Goal: Information Seeking & Learning: Learn about a topic

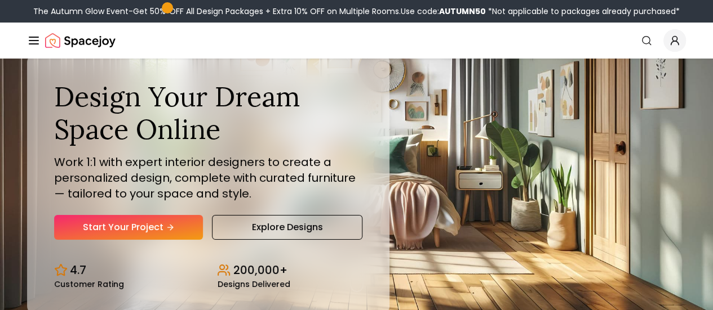
click at [0, 0] on link "Login" at bounding box center [0, 0] width 0 height 0
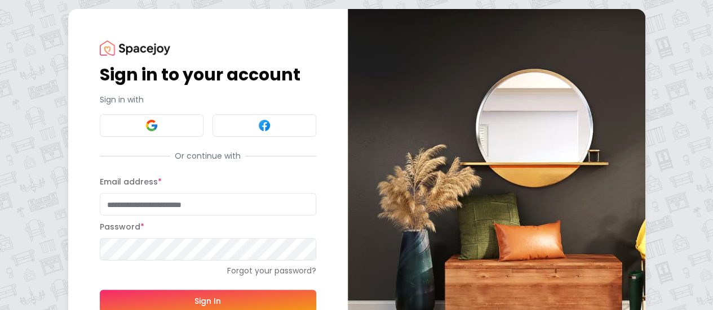
click at [100, 203] on input "Email address *" at bounding box center [208, 204] width 216 height 23
type input "**********"
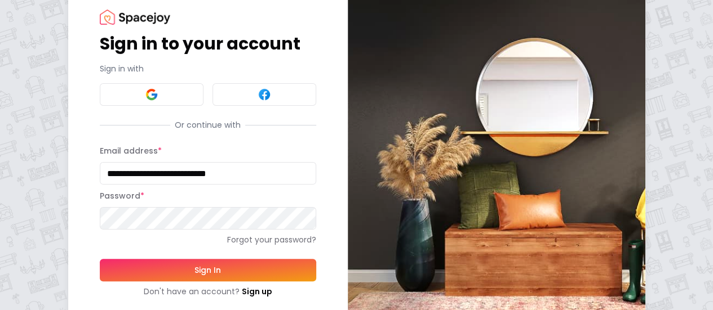
scroll to position [58, 0]
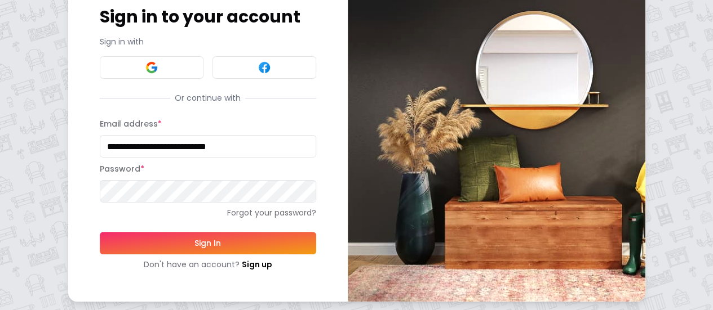
click at [159, 244] on button "Sign In" at bounding box center [208, 243] width 216 height 23
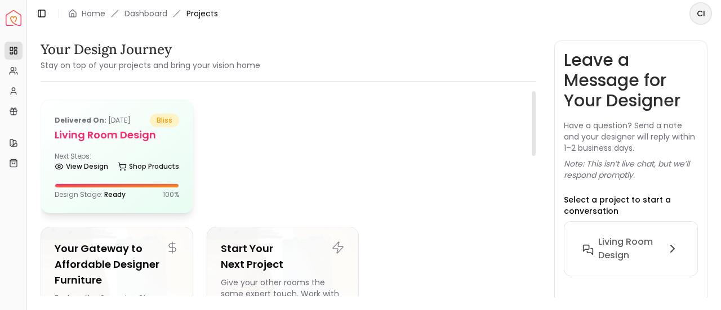
click at [104, 153] on div "Next Steps: View Design Shop Products" at bounding box center [117, 163] width 125 height 23
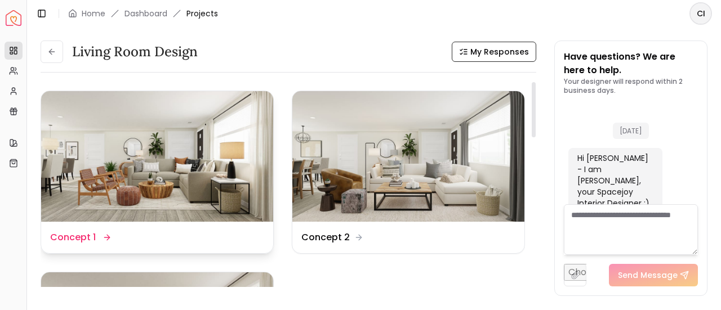
scroll to position [2930, 0]
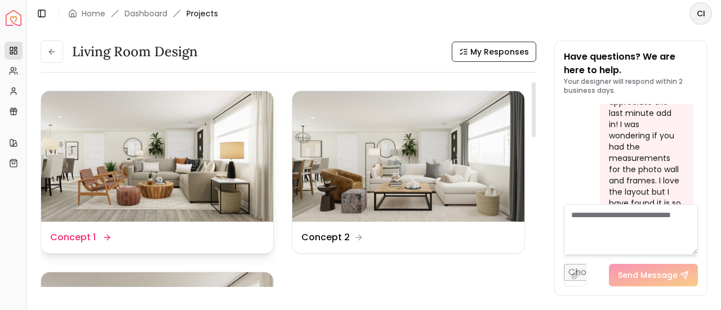
click at [73, 234] on dd "Concept 1" at bounding box center [73, 238] width 46 height 14
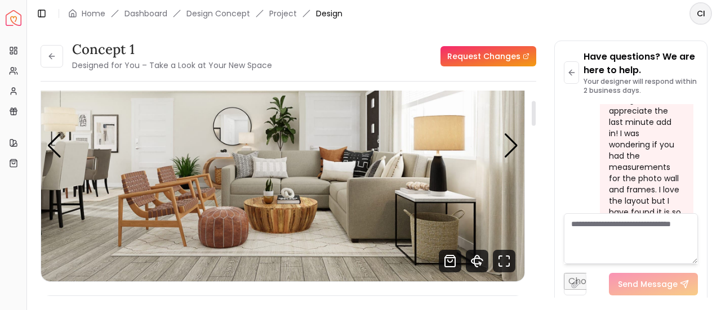
scroll to position [81, 0]
click at [276, 223] on img "1 / 3" at bounding box center [283, 146] width 484 height 272
drag, startPoint x: 276, startPoint y: 223, endPoint x: 543, endPoint y: 184, distance: 269.9
click at [543, 184] on div "Concept 1 Designed for You – Take a Look at Your New Space Request Changes Conc…" at bounding box center [374, 163] width 667 height 244
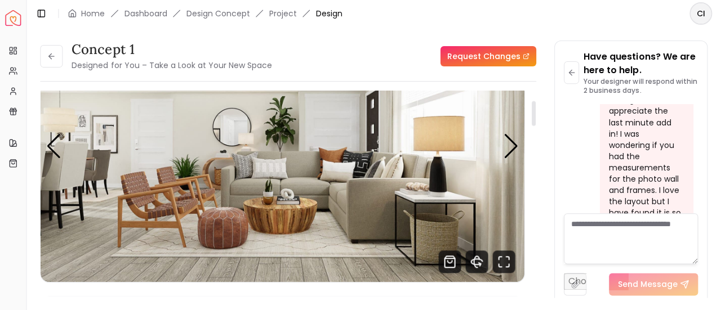
scroll to position [0, 0]
click at [512, 149] on div "Next slide" at bounding box center [511, 146] width 15 height 25
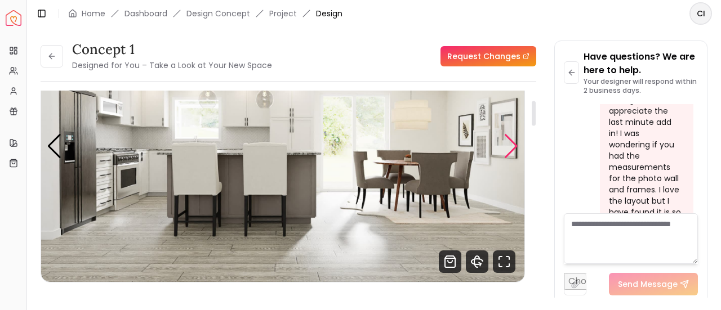
click at [512, 149] on div "Next slide" at bounding box center [511, 146] width 15 height 25
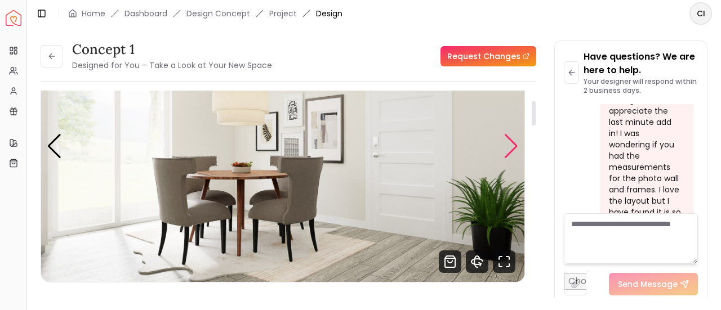
click at [512, 149] on div "Next slide" at bounding box center [511, 146] width 15 height 25
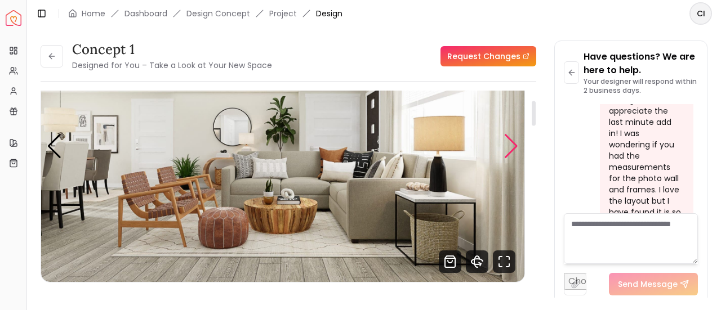
click at [512, 149] on div "Next slide" at bounding box center [511, 146] width 15 height 25
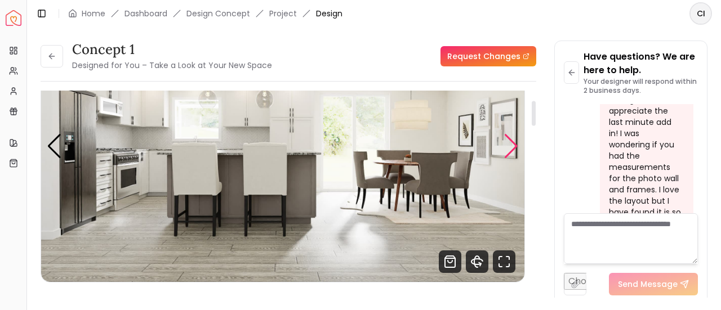
click at [512, 149] on div "Next slide" at bounding box center [511, 146] width 15 height 25
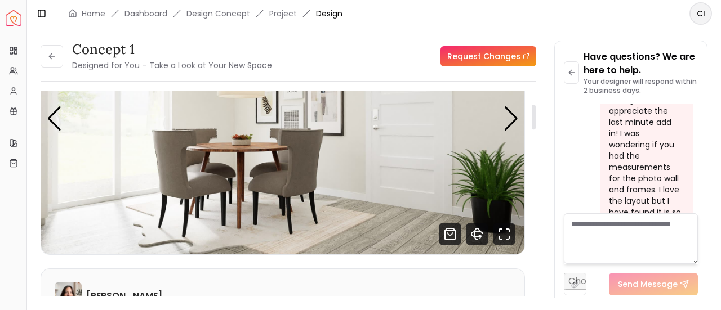
scroll to position [112, 0]
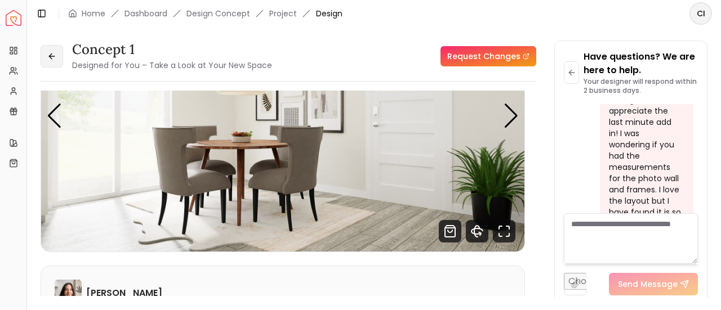
click at [47, 54] on icon at bounding box center [51, 56] width 9 height 9
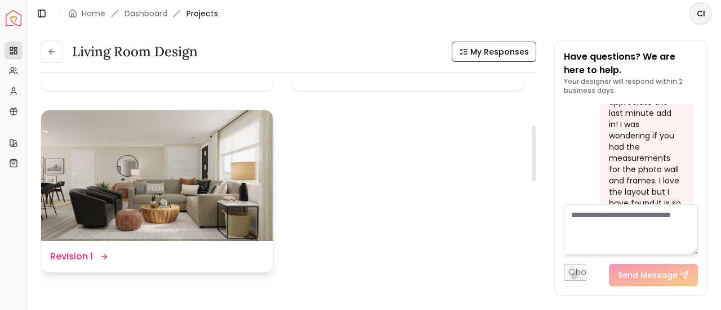
scroll to position [171, 0]
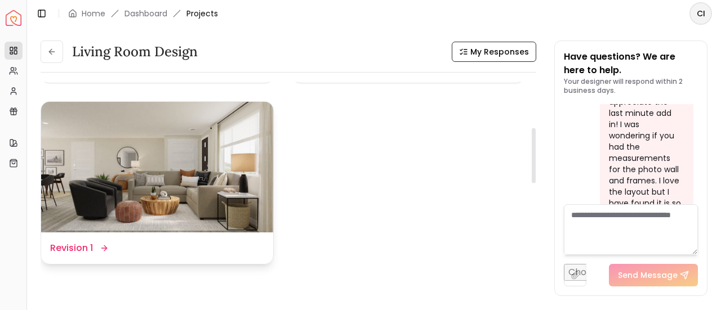
click at [85, 246] on dd "Revision 1" at bounding box center [71, 249] width 43 height 14
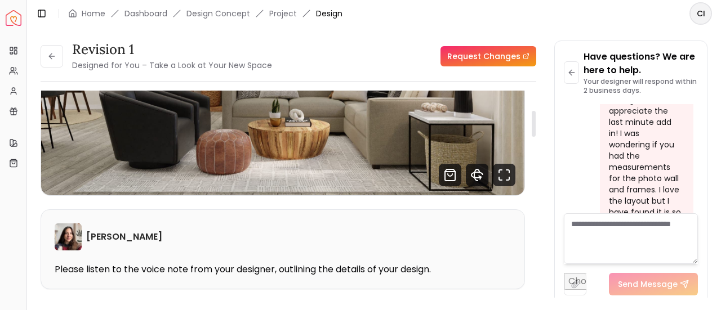
scroll to position [71, 0]
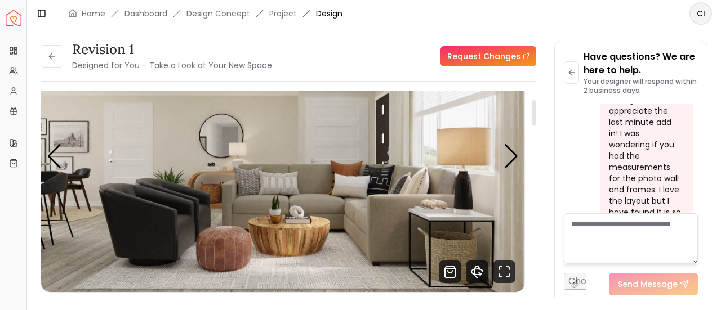
click at [500, 153] on img "1 / 6" at bounding box center [283, 156] width 484 height 272
click at [505, 158] on div "Next slide" at bounding box center [511, 156] width 15 height 25
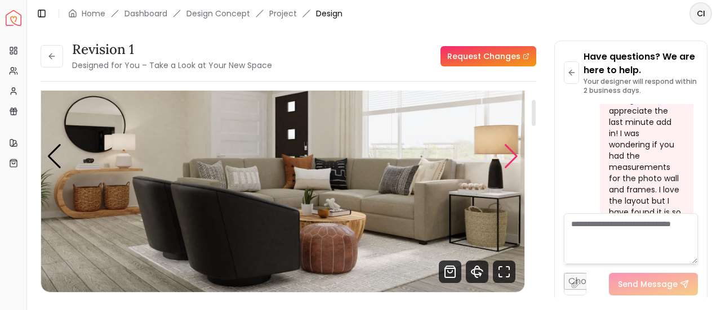
click at [505, 158] on div "Next slide" at bounding box center [511, 156] width 15 height 25
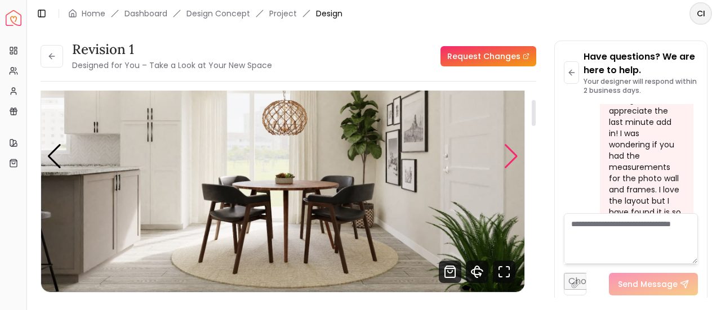
click at [505, 158] on div "Next slide" at bounding box center [511, 156] width 15 height 25
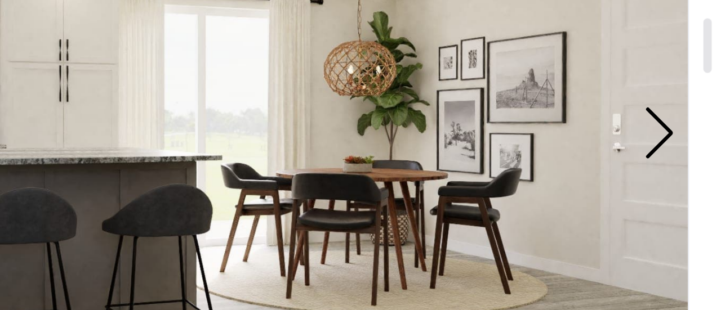
scroll to position [72, 0]
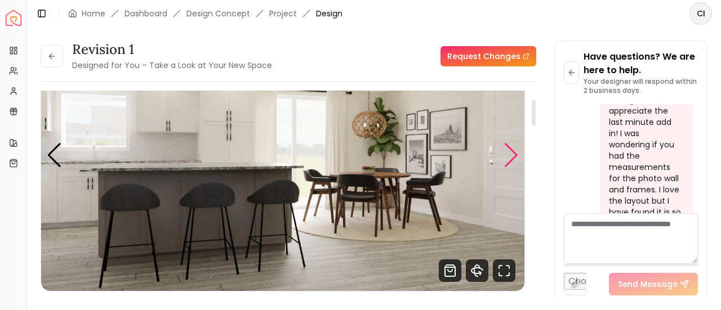
click at [506, 165] on div "Next slide" at bounding box center [511, 155] width 15 height 25
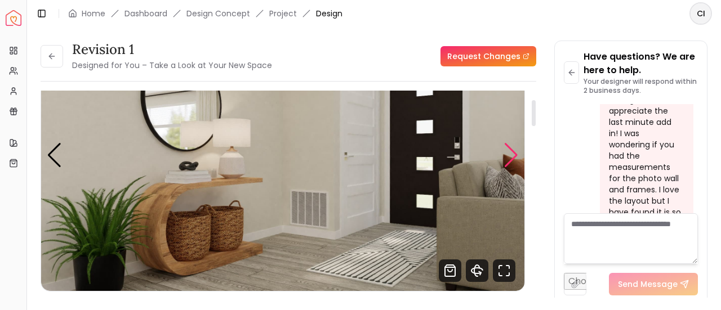
click at [506, 165] on div "Next slide" at bounding box center [511, 155] width 15 height 25
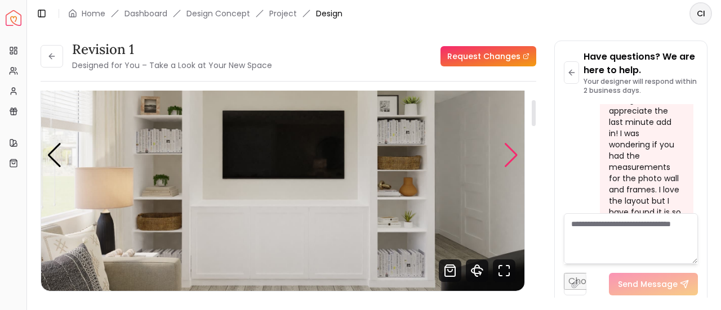
click at [506, 165] on div "Next slide" at bounding box center [511, 155] width 15 height 25
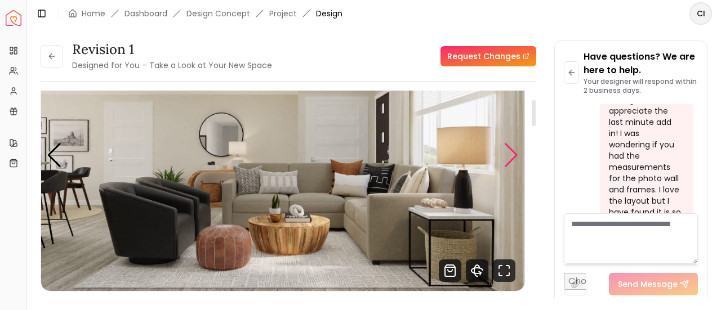
click at [506, 165] on div "Next slide" at bounding box center [511, 155] width 15 height 25
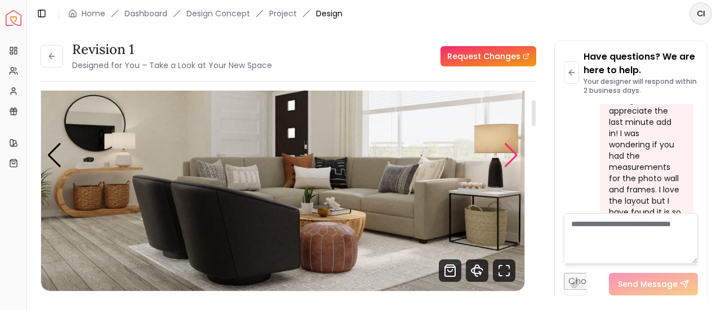
click at [515, 157] on div "Next slide" at bounding box center [511, 155] width 15 height 25
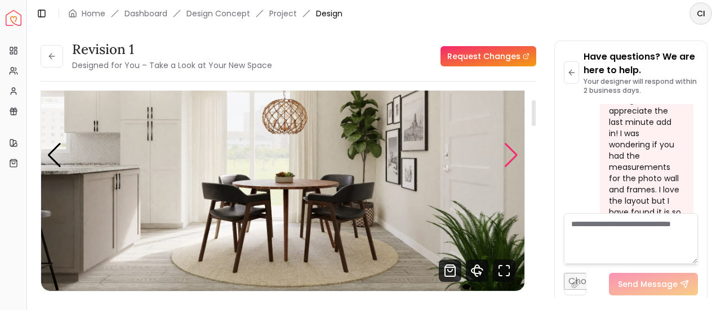
click at [515, 157] on div "Next slide" at bounding box center [511, 155] width 15 height 25
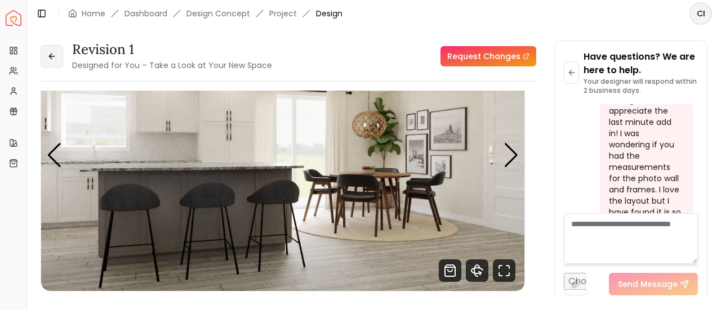
click at [52, 57] on icon at bounding box center [51, 56] width 9 height 9
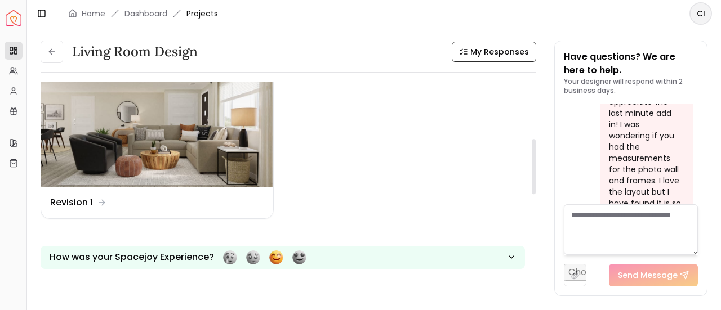
scroll to position [210, 0]
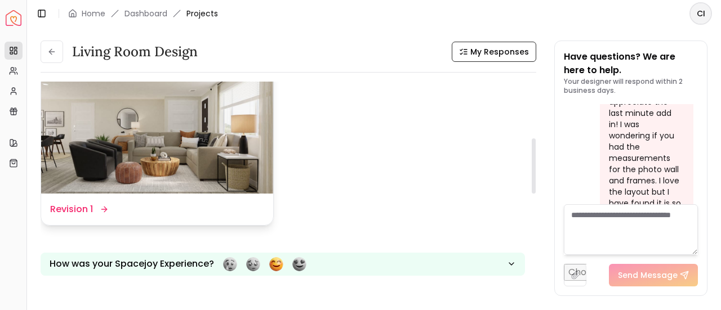
click at [64, 207] on dd "Revision 1" at bounding box center [71, 210] width 43 height 14
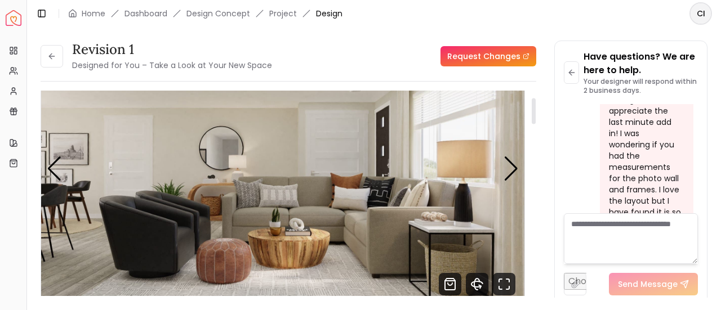
scroll to position [55, 0]
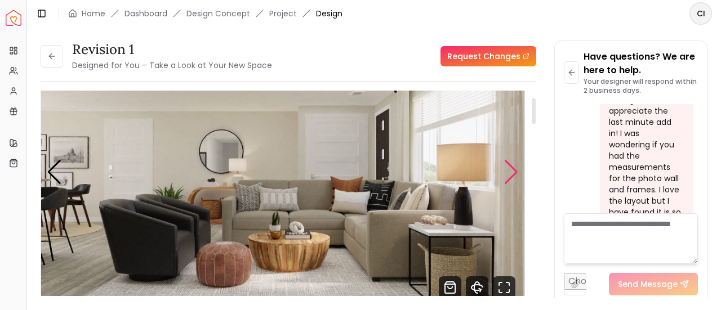
click at [506, 172] on div "Next slide" at bounding box center [511, 172] width 15 height 25
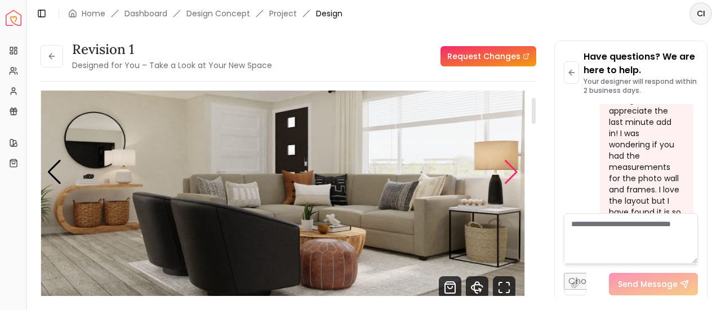
click at [506, 172] on div "Next slide" at bounding box center [511, 172] width 15 height 25
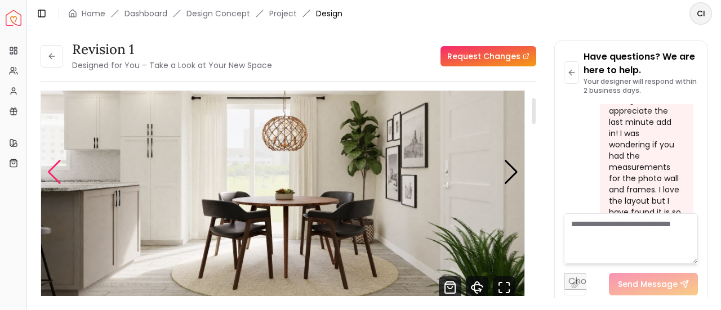
click at [52, 172] on div "Previous slide" at bounding box center [54, 172] width 15 height 25
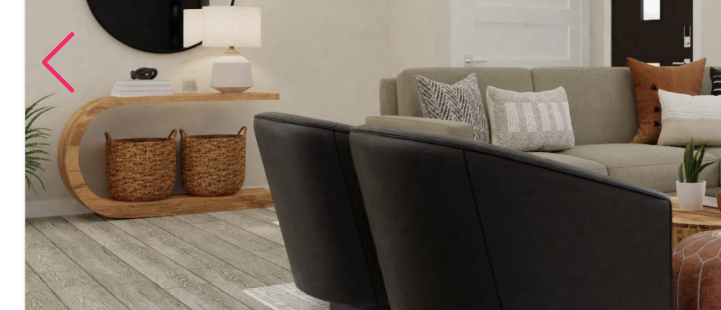
scroll to position [99, 0]
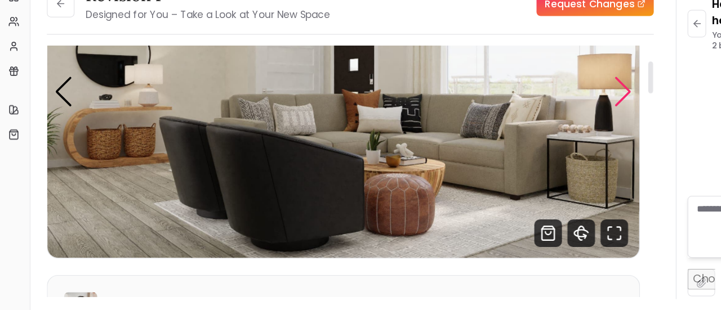
click at [512, 136] on div "Next slide" at bounding box center [511, 128] width 15 height 25
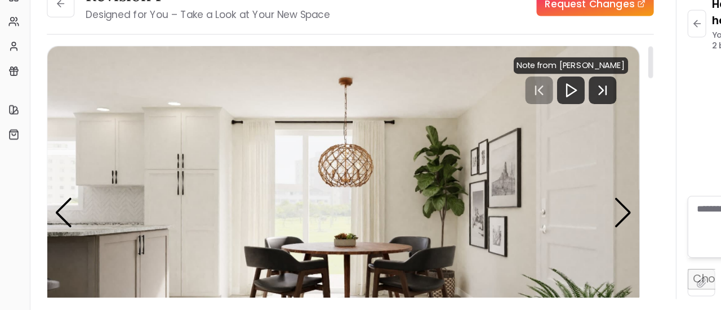
scroll to position [0, 0]
click at [505, 223] on div "Next slide" at bounding box center [511, 227] width 15 height 25
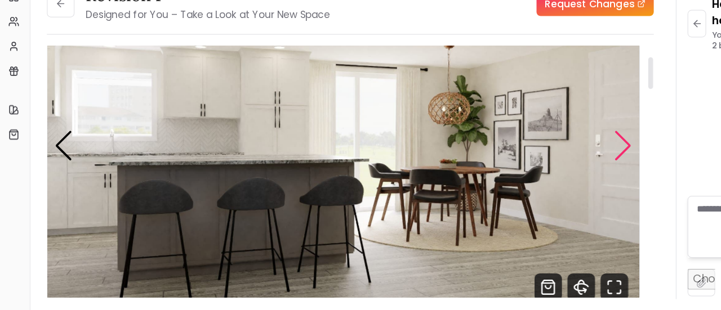
scroll to position [77, 0]
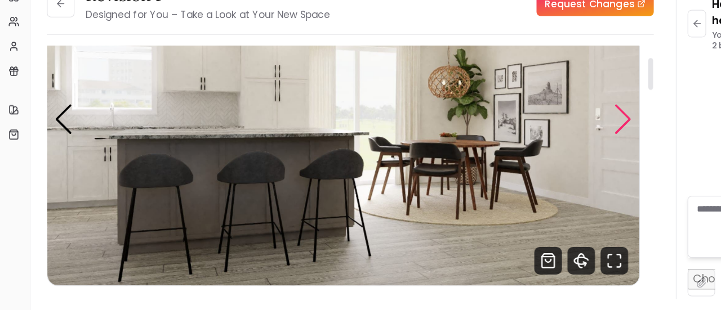
click at [509, 154] on div "Next slide" at bounding box center [511, 151] width 15 height 25
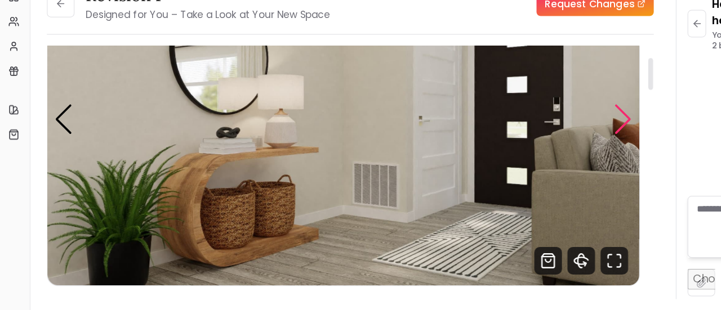
click at [509, 154] on div "Next slide" at bounding box center [511, 151] width 15 height 25
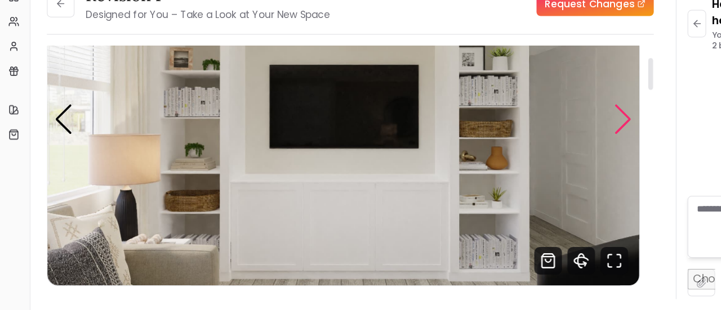
click at [509, 154] on div "Next slide" at bounding box center [511, 151] width 15 height 25
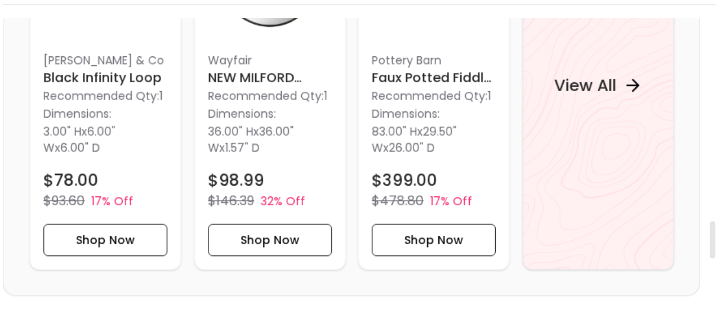
scroll to position [1127, 0]
click at [464, 134] on h4 "View All" at bounding box center [444, 138] width 43 height 16
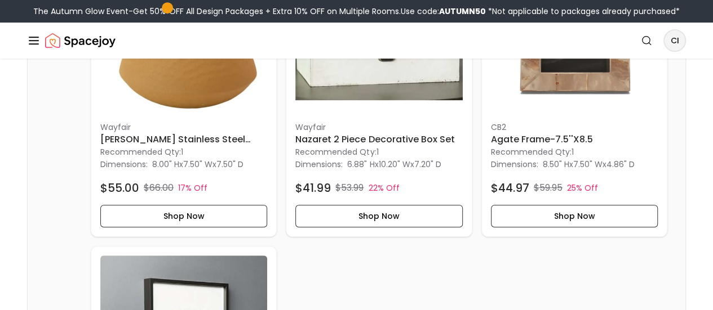
scroll to position [2403, 0]
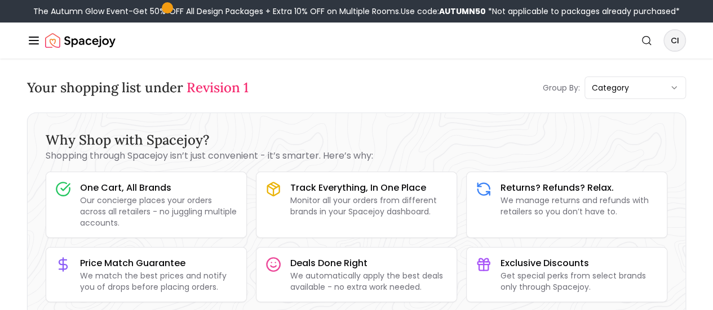
click at [68, 52] on img "Spacejoy" at bounding box center [80, 40] width 70 height 23
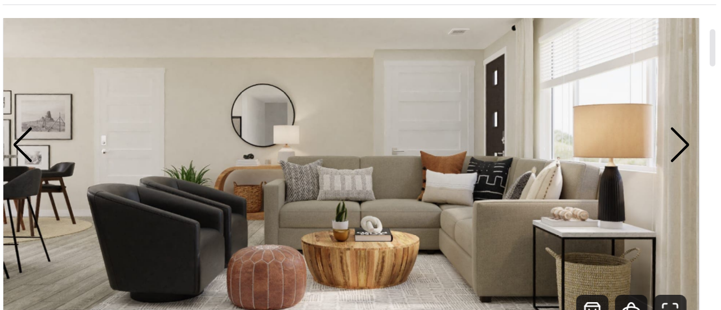
scroll to position [61, 0]
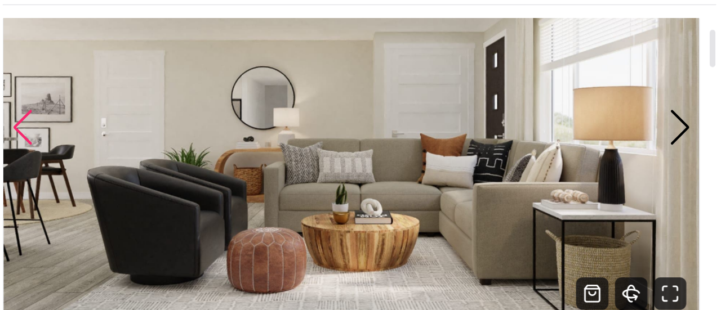
click at [57, 162] on div "Previous slide" at bounding box center [54, 166] width 15 height 25
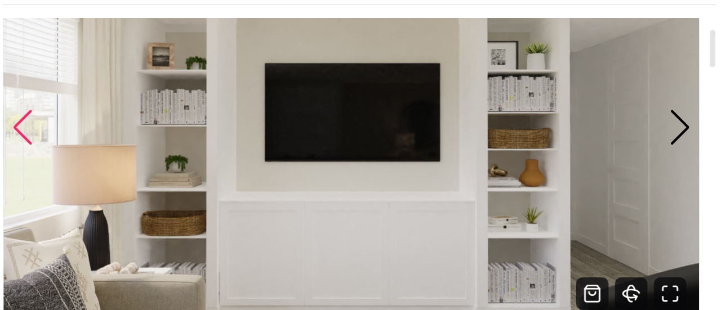
click at [57, 162] on div "Previous slide" at bounding box center [54, 166] width 15 height 25
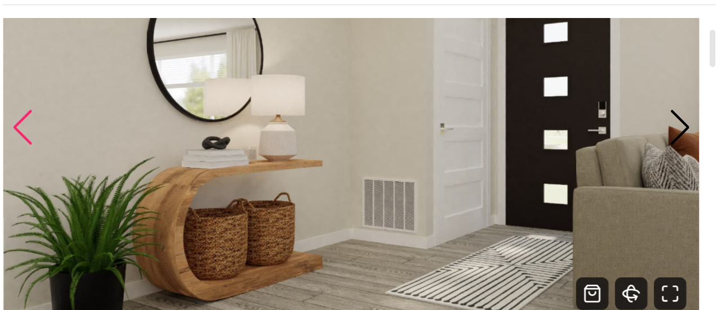
click at [57, 162] on div "Previous slide" at bounding box center [54, 166] width 15 height 25
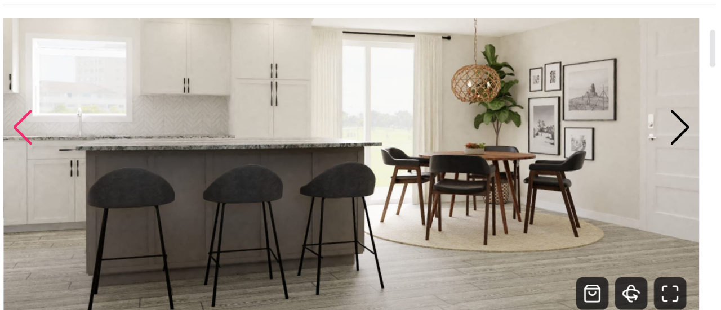
click at [57, 162] on div "Previous slide" at bounding box center [54, 166] width 15 height 25
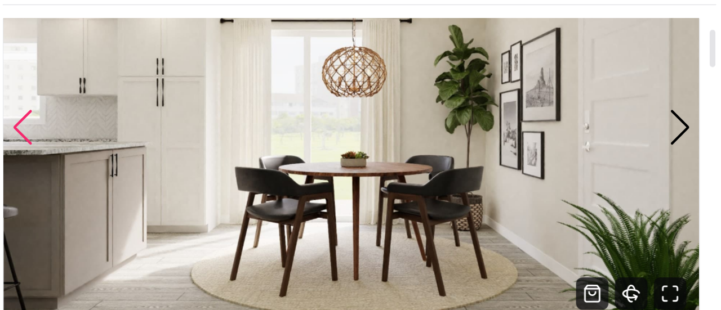
click at [57, 162] on div "Previous slide" at bounding box center [54, 166] width 15 height 25
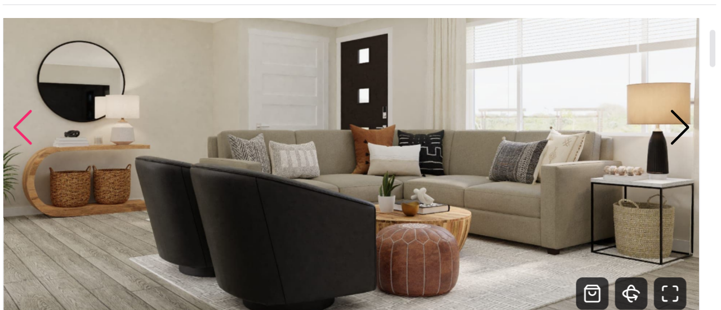
click at [57, 162] on div "Previous slide" at bounding box center [54, 166] width 15 height 25
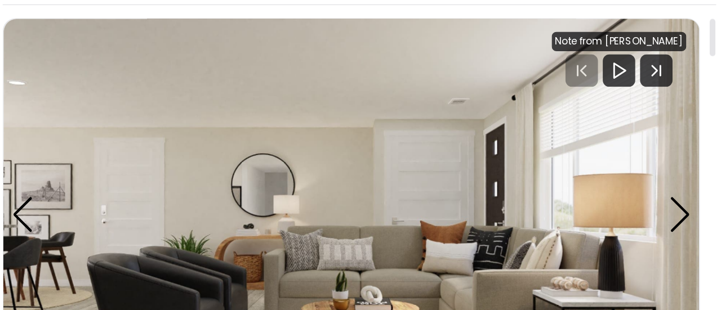
scroll to position [0, 0]
click at [491, 130] on icon "Next Track" at bounding box center [494, 127] width 23 height 23
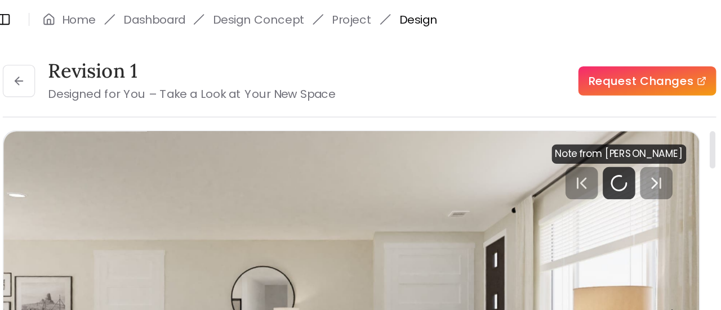
scroll to position [2921, 0]
click at [215, 8] on li "Design Concept" at bounding box center [218, 13] width 64 height 11
click at [218, 15] on li "Design Concept" at bounding box center [218, 13] width 64 height 11
click at [162, 12] on link "Dashboard" at bounding box center [146, 13] width 43 height 11
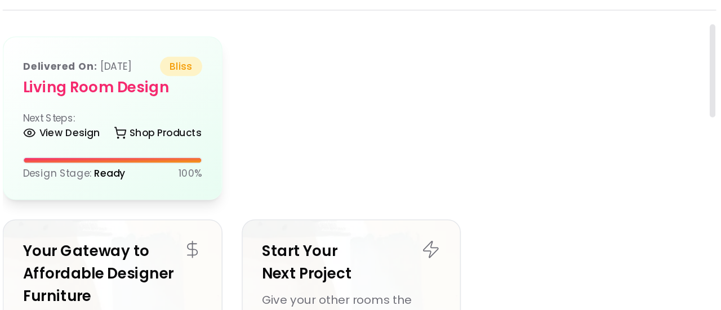
click at [109, 148] on div "Delivered on: Jun 16, 2022 bliss Living Room Design Next Steps: View Design Sho…" at bounding box center [117, 156] width 152 height 113
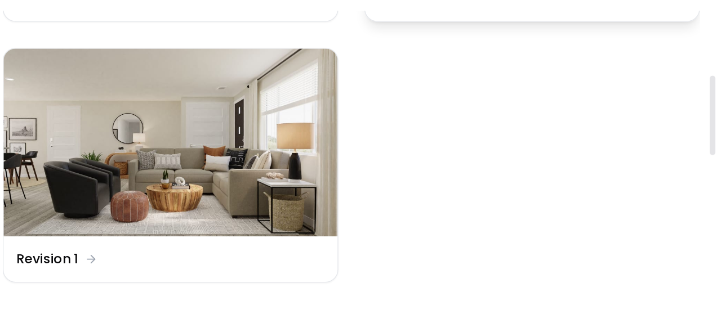
scroll to position [166, 0]
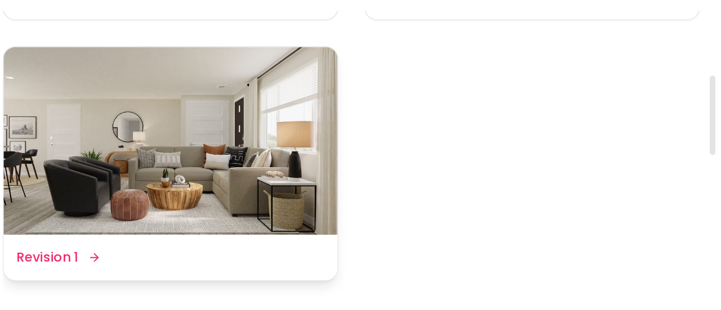
click at [85, 251] on dd "Revision 1" at bounding box center [71, 254] width 43 height 14
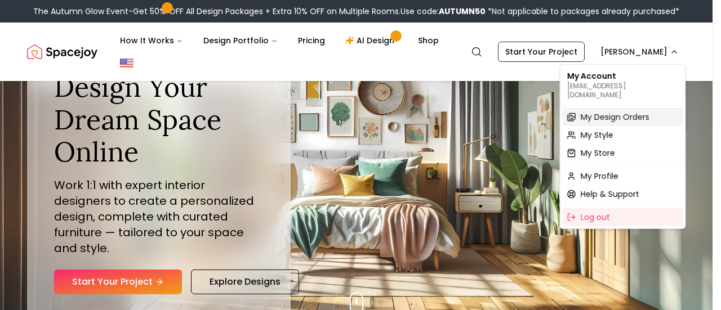
click at [603, 112] on span "My Design Orders" at bounding box center [614, 117] width 69 height 11
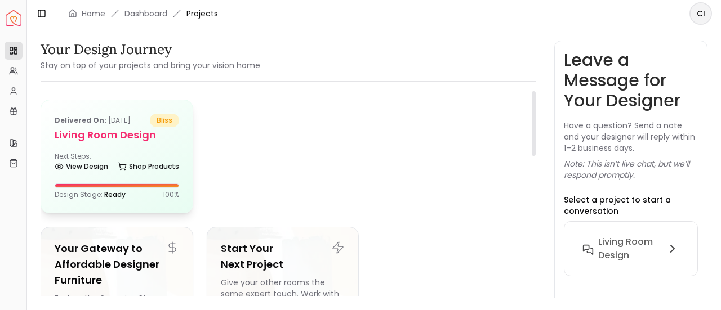
click at [90, 138] on h5 "Living Room Design" at bounding box center [117, 135] width 125 height 16
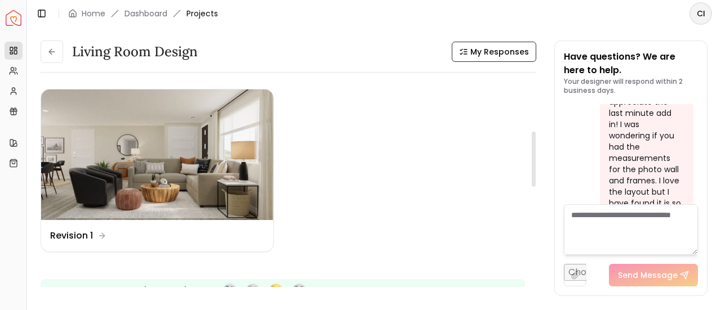
scroll to position [184, 0]
click at [116, 227] on div "Design Name Revision 1" at bounding box center [157, 236] width 232 height 32
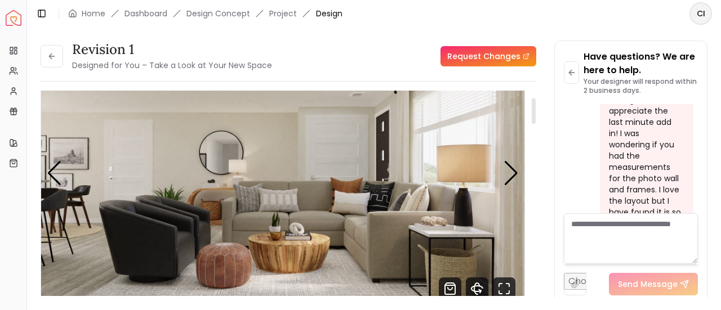
scroll to position [55, 0]
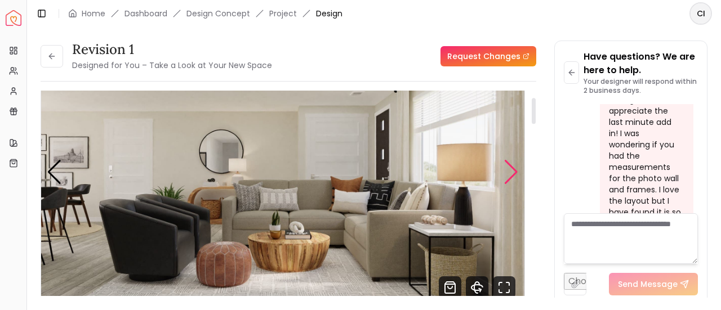
click at [506, 183] on div "Next slide" at bounding box center [511, 172] width 15 height 25
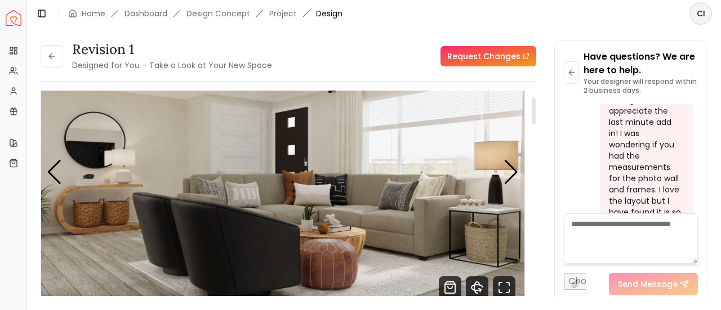
click at [513, 188] on img "2 / 6" at bounding box center [283, 172] width 484 height 272
click at [507, 176] on div "Next slide" at bounding box center [511, 172] width 15 height 25
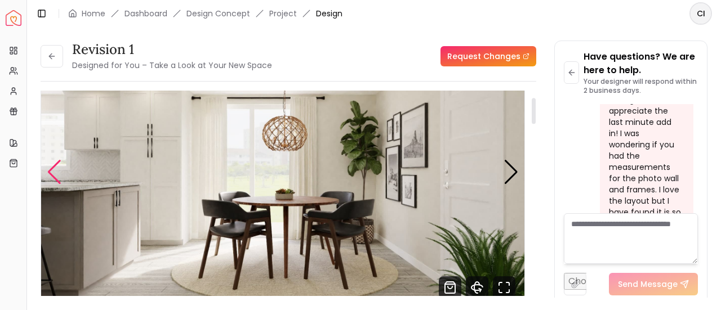
click at [47, 171] on div "Previous slide" at bounding box center [54, 172] width 15 height 25
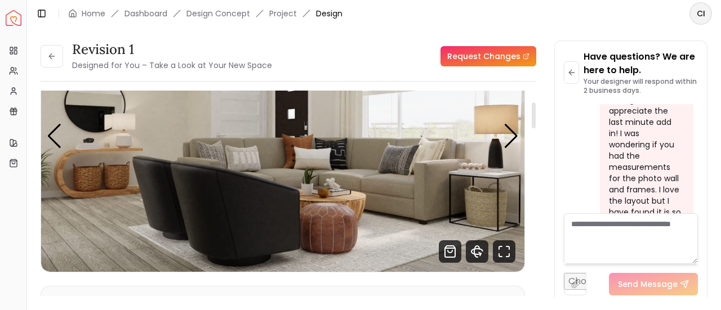
scroll to position [0, 0]
